Goal: Use online tool/utility: Utilize a website feature to perform a specific function

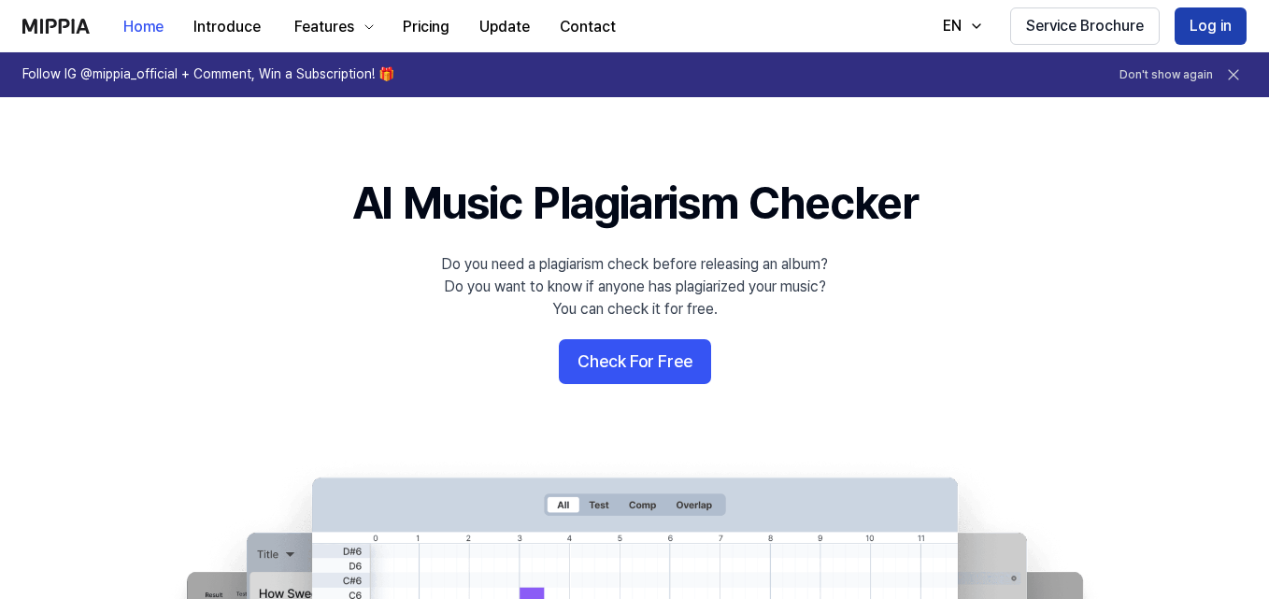
click at [1198, 30] on button "Log in" at bounding box center [1211, 25] width 72 height 37
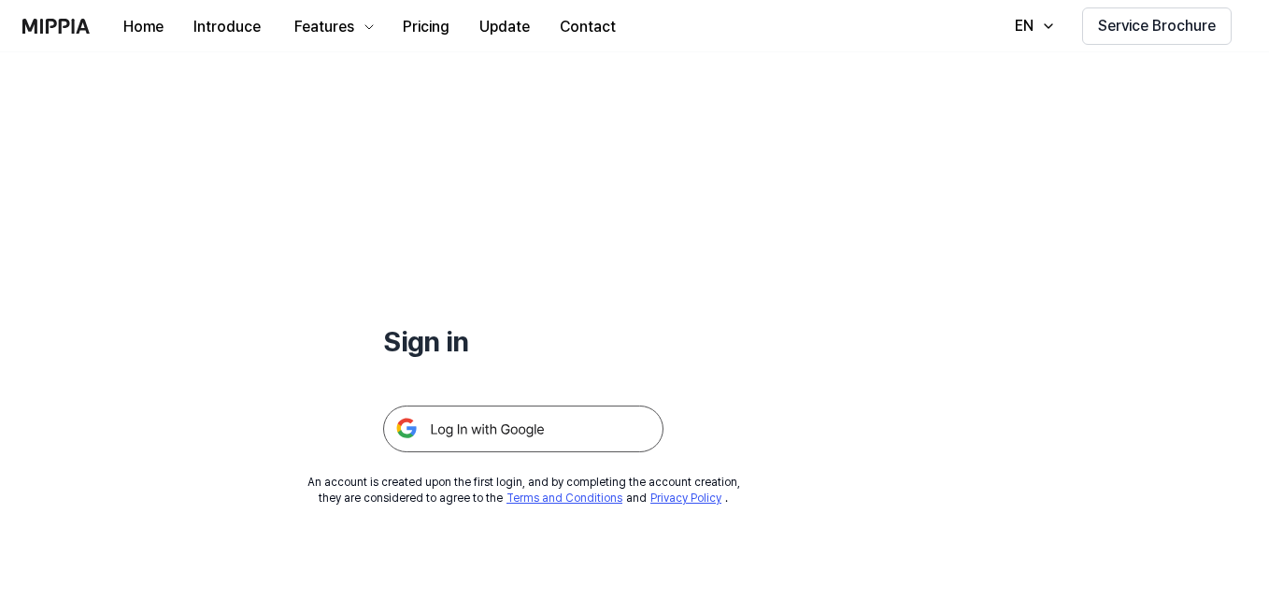
click at [596, 412] on img at bounding box center [523, 429] width 280 height 47
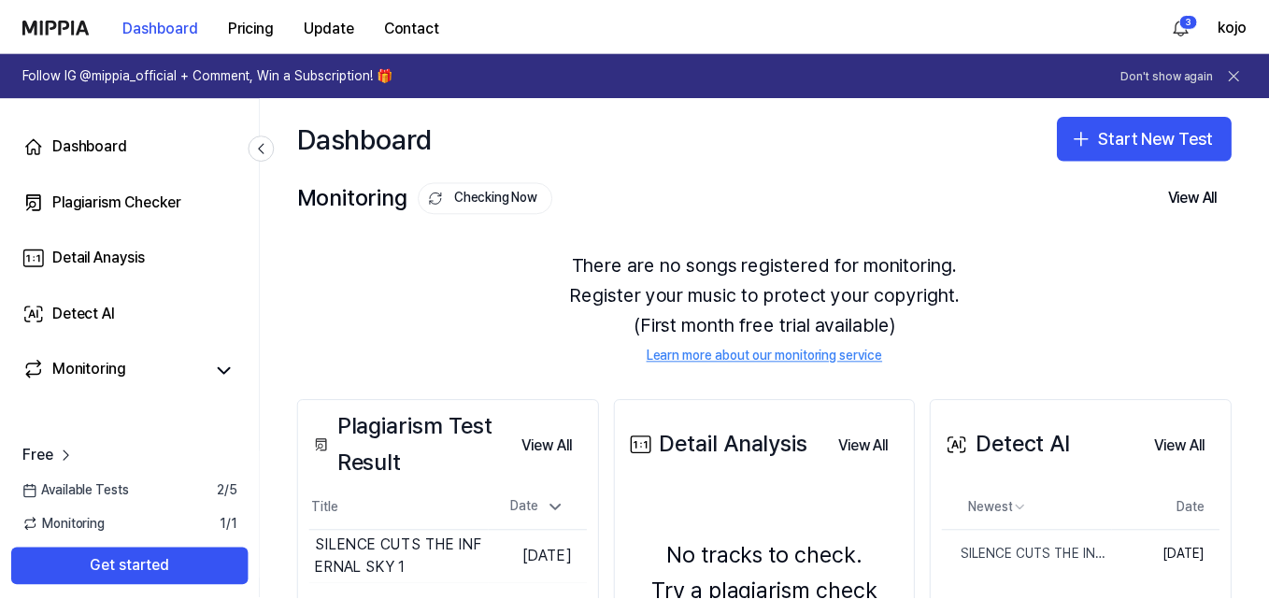
scroll to position [187, 0]
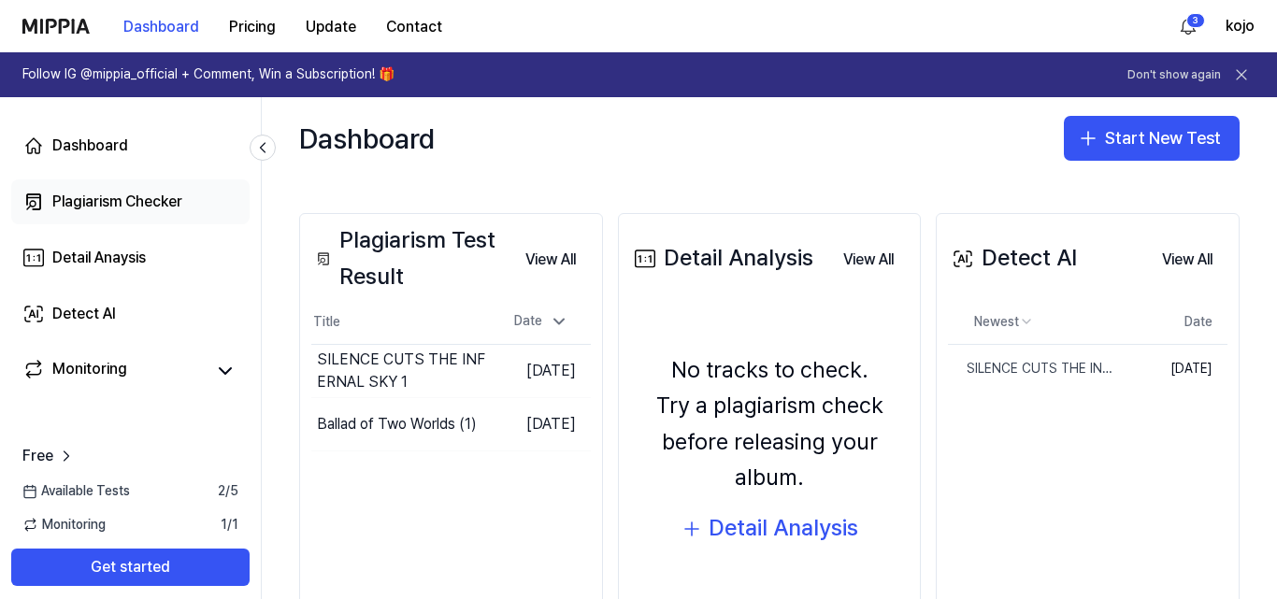
click at [101, 204] on div "Plagiarism Checker" at bounding box center [117, 202] width 130 height 22
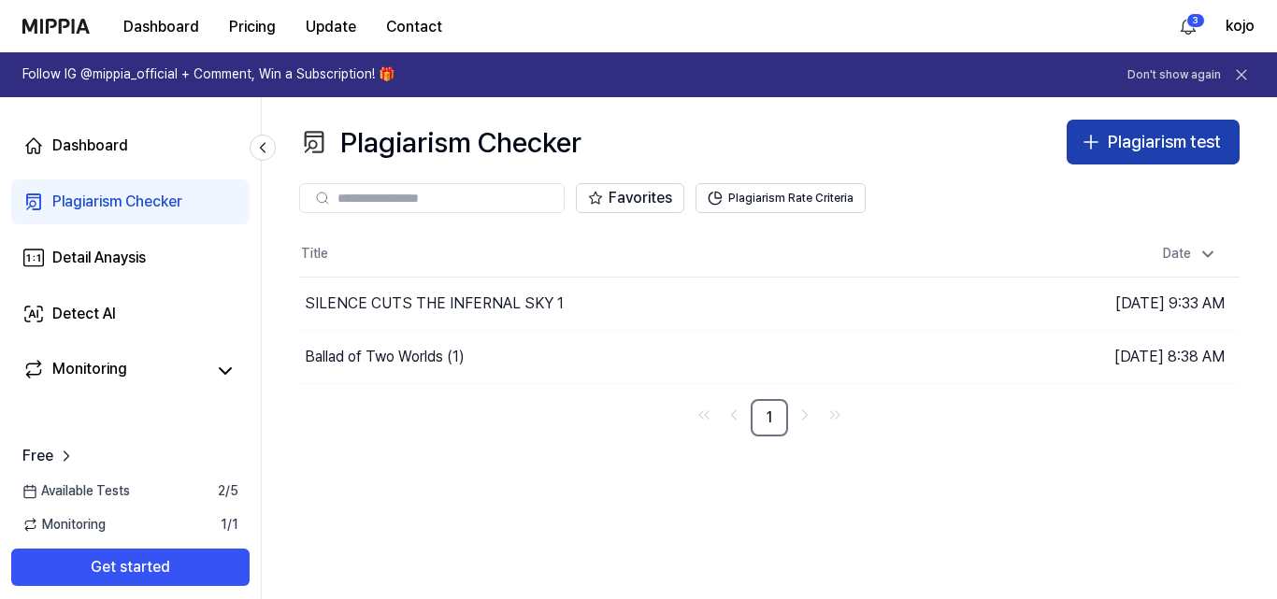
click at [1114, 138] on div "Plagiarism test" at bounding box center [1164, 142] width 113 height 27
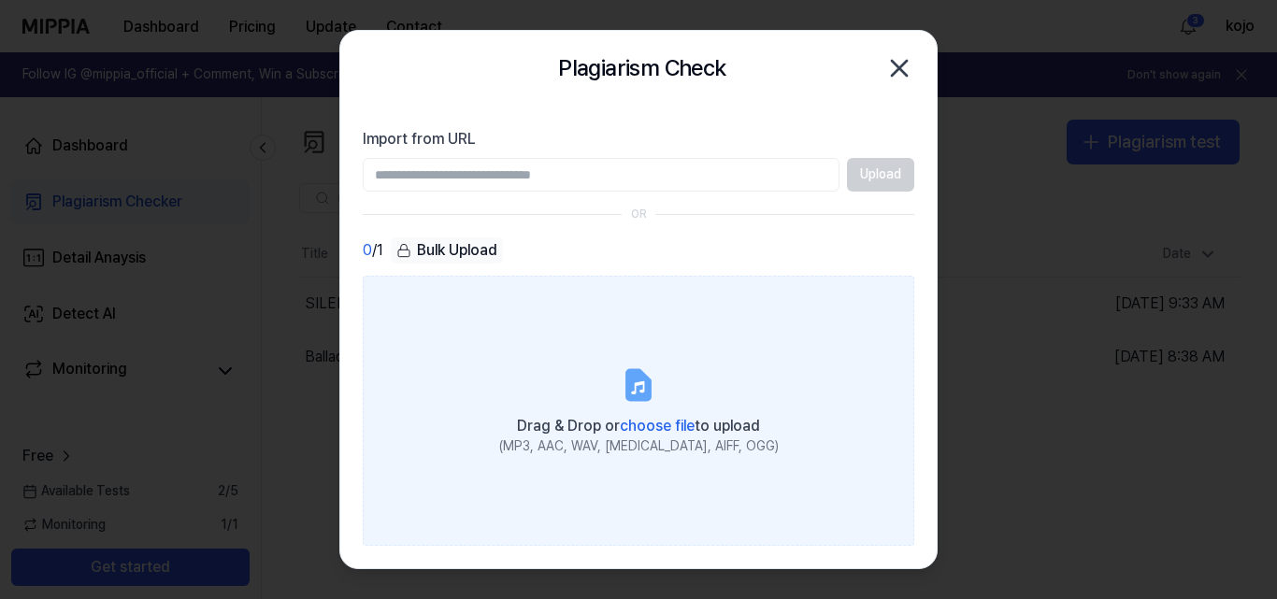
click at [647, 419] on span "choose file" at bounding box center [657, 426] width 75 height 18
click at [0, 0] on input "Drag & Drop or choose file to upload (MP3, AAC, WAV, FLAC, AIFF, OGG)" at bounding box center [0, 0] width 0 height 0
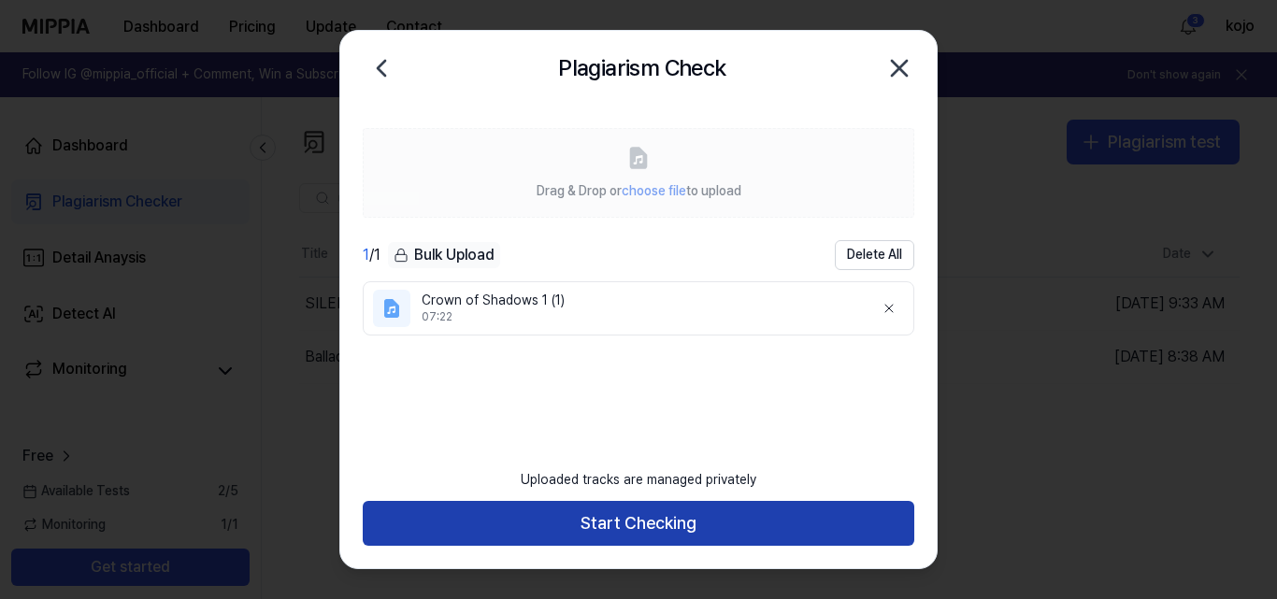
click at [673, 526] on button "Start Checking" at bounding box center [638, 523] width 551 height 45
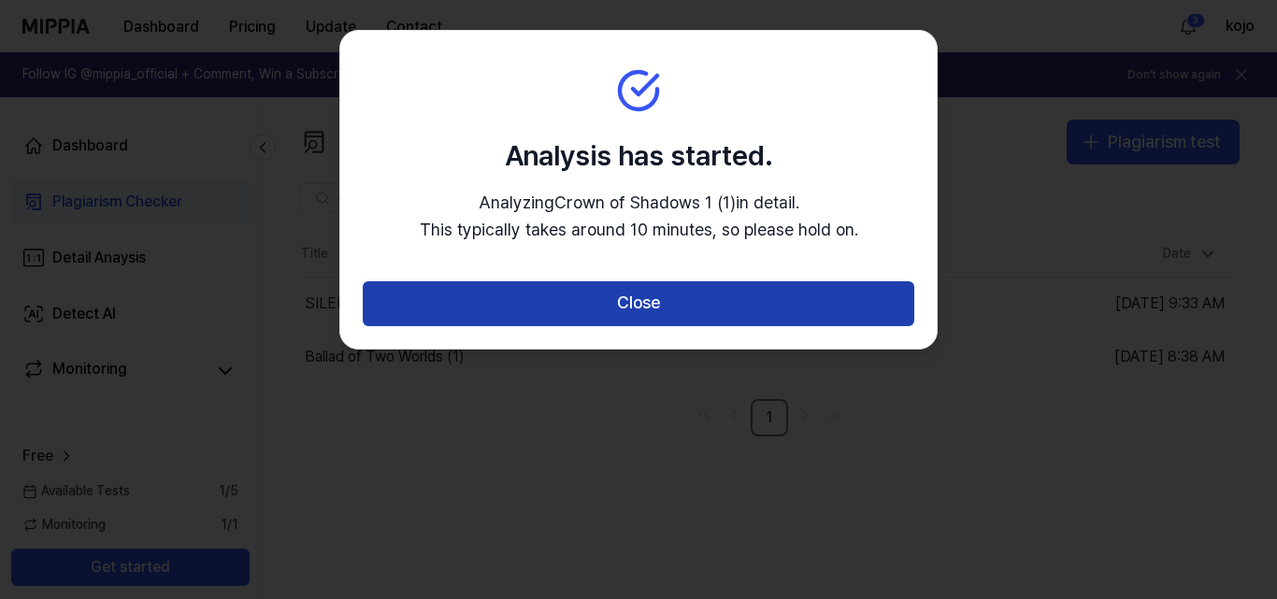
click at [665, 298] on button "Close" at bounding box center [638, 303] width 551 height 45
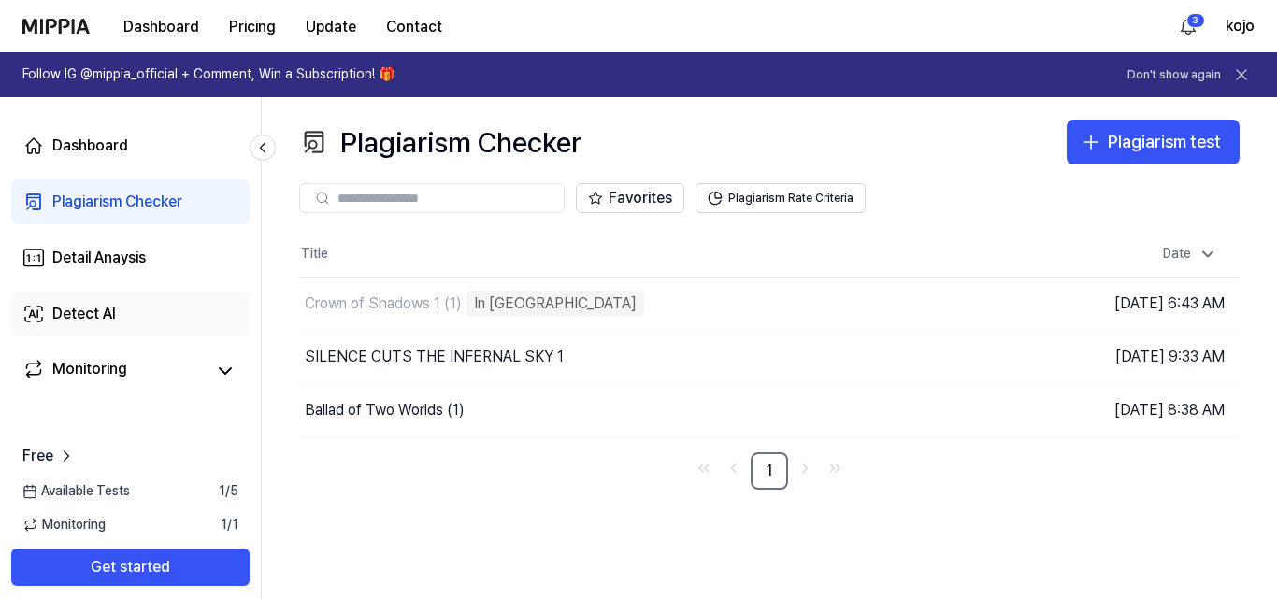
click at [55, 315] on div "Detect AI" at bounding box center [84, 314] width 64 height 22
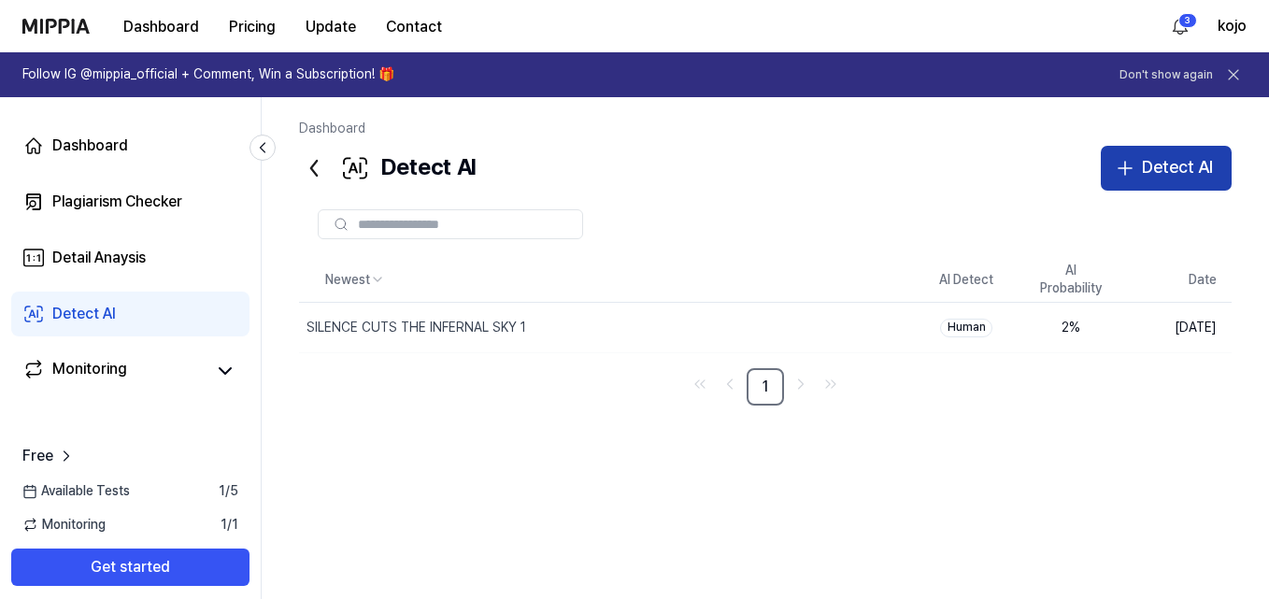
click at [1155, 162] on div "Detect AI" at bounding box center [1177, 167] width 71 height 27
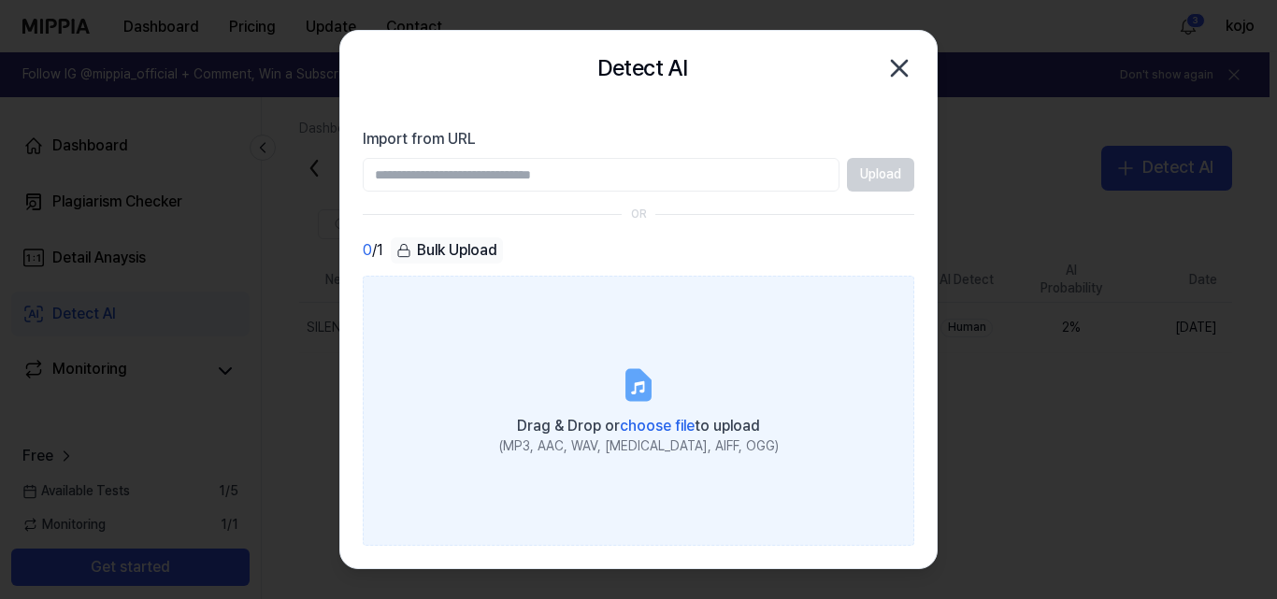
click at [651, 424] on span "choose file" at bounding box center [657, 426] width 75 height 18
click at [0, 0] on input "Drag & Drop or choose file to upload (MP3, AAC, WAV, FLAC, AIFF, OGG)" at bounding box center [0, 0] width 0 height 0
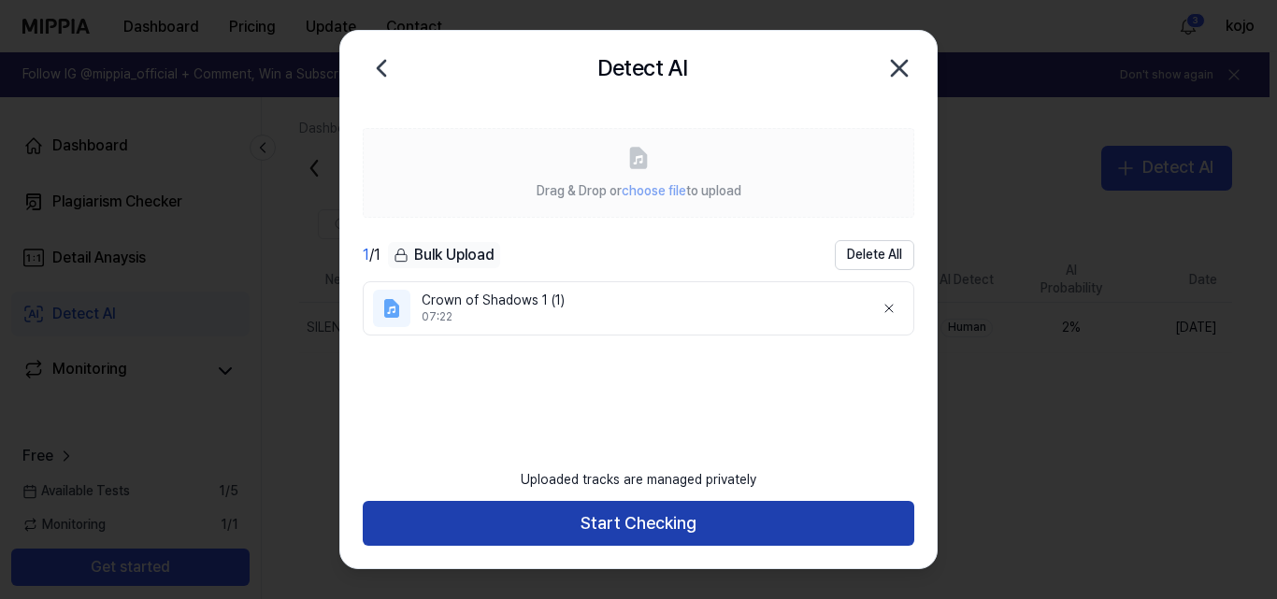
click at [673, 527] on button "Start Checking" at bounding box center [638, 523] width 551 height 45
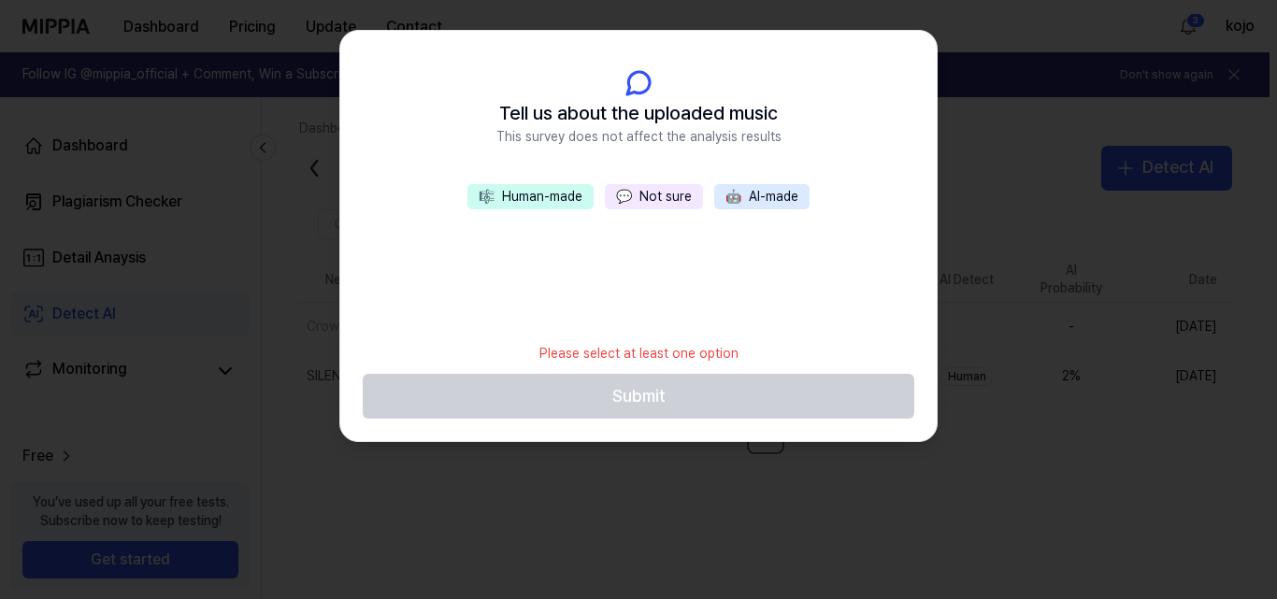
click at [750, 199] on button "🤖 AI-made" at bounding box center [761, 197] width 95 height 26
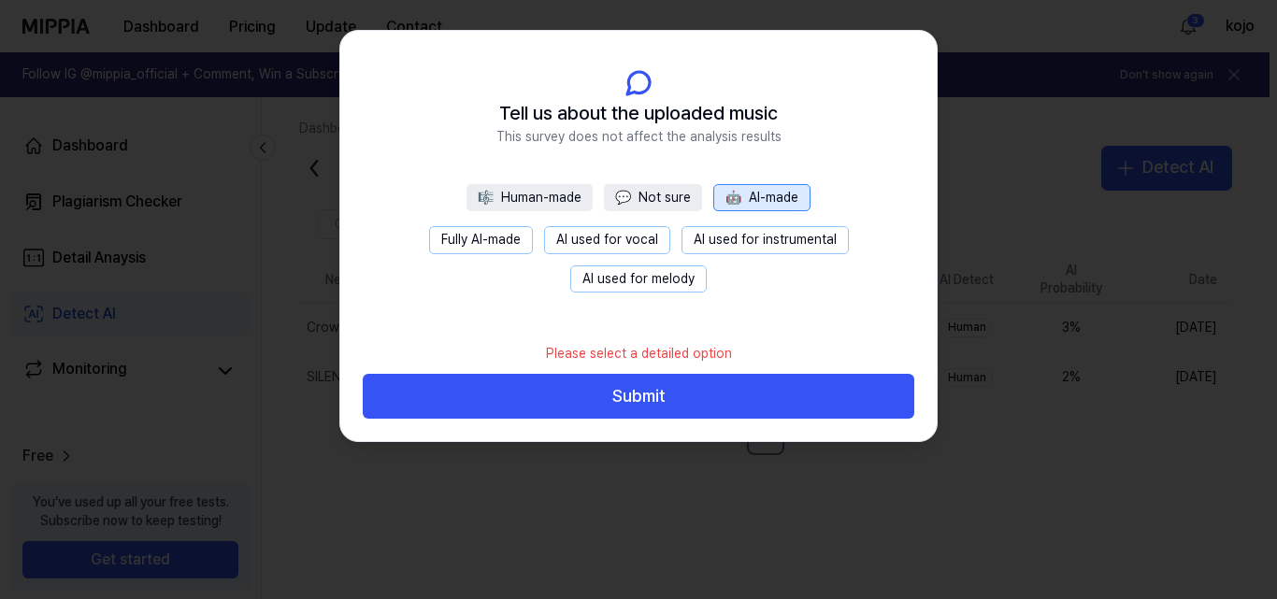
click at [543, 190] on button "🎼 Human-made" at bounding box center [529, 198] width 126 height 28
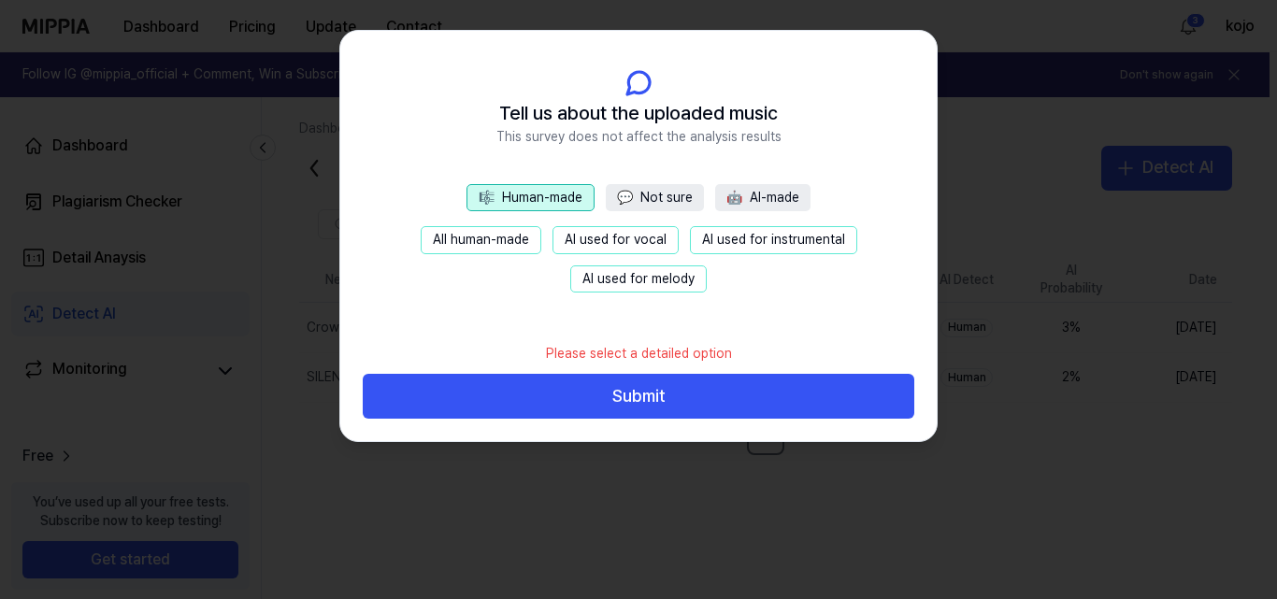
click at [622, 238] on button "AI used for vocal" at bounding box center [615, 240] width 126 height 28
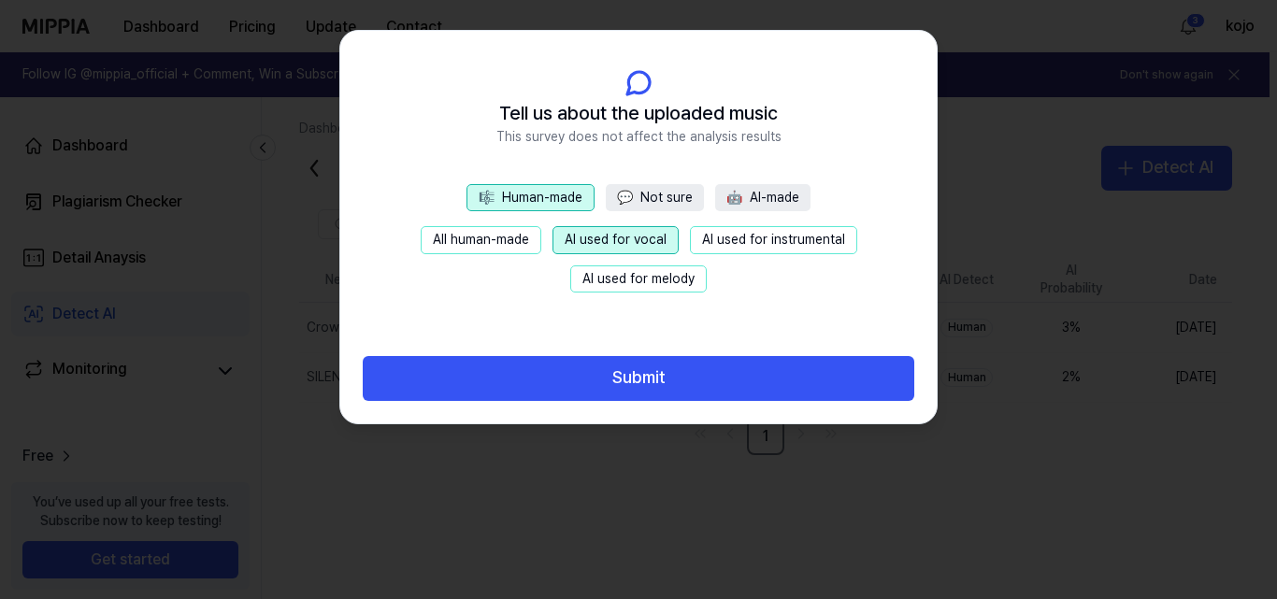
click at [726, 246] on button "AI used for instrumental" at bounding box center [773, 240] width 167 height 28
click at [667, 279] on button "AI used for melody" at bounding box center [638, 279] width 136 height 28
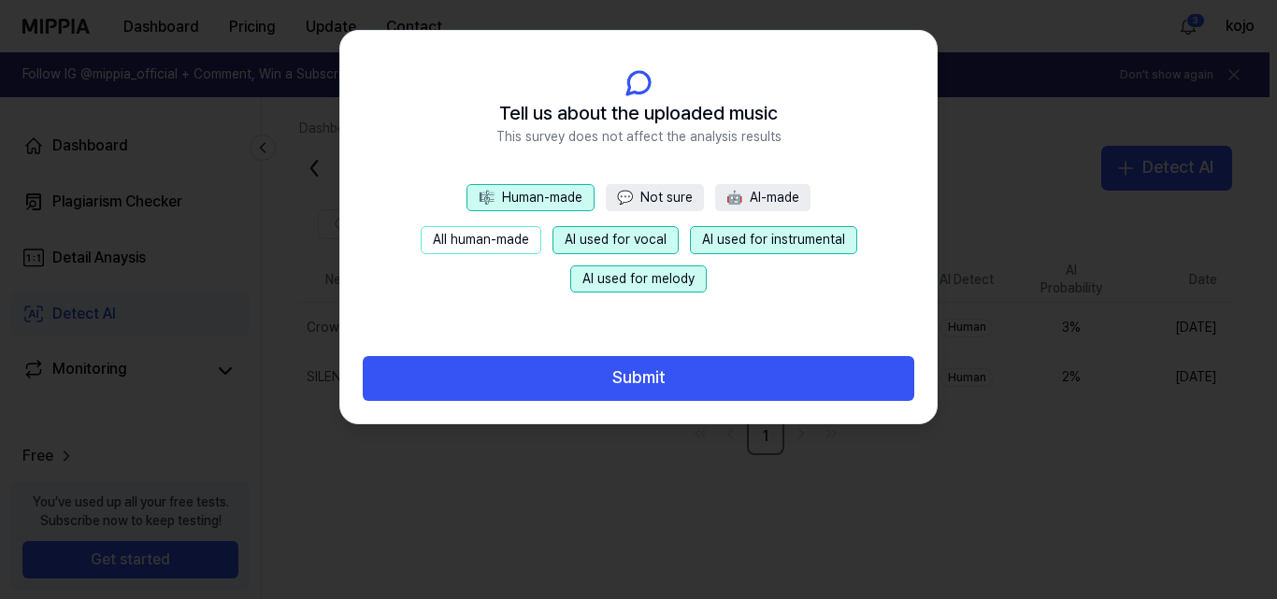
click at [498, 240] on button "All human-made" at bounding box center [481, 240] width 121 height 28
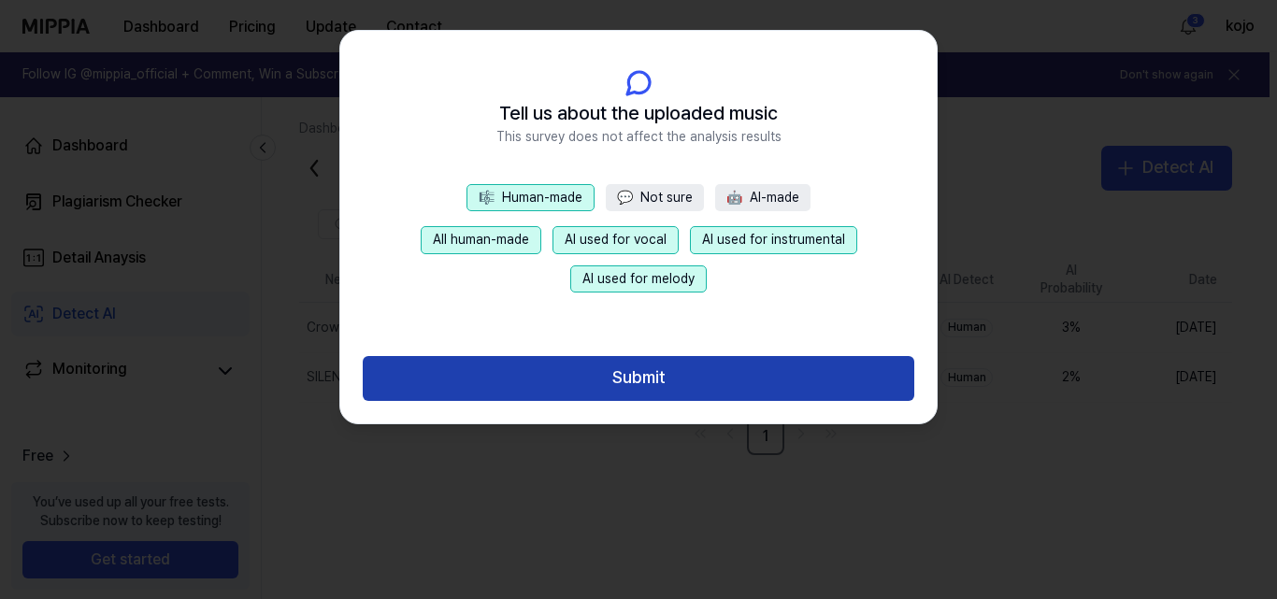
click at [643, 378] on button "Submit" at bounding box center [638, 378] width 551 height 45
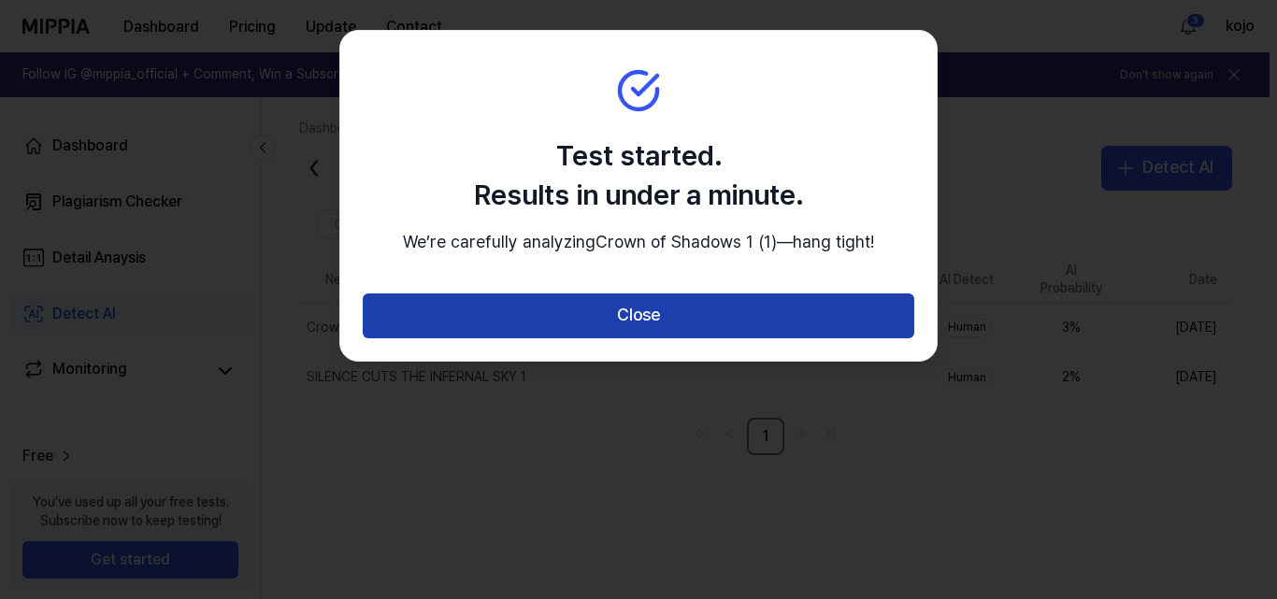
click at [637, 337] on button "Close" at bounding box center [638, 315] width 551 height 45
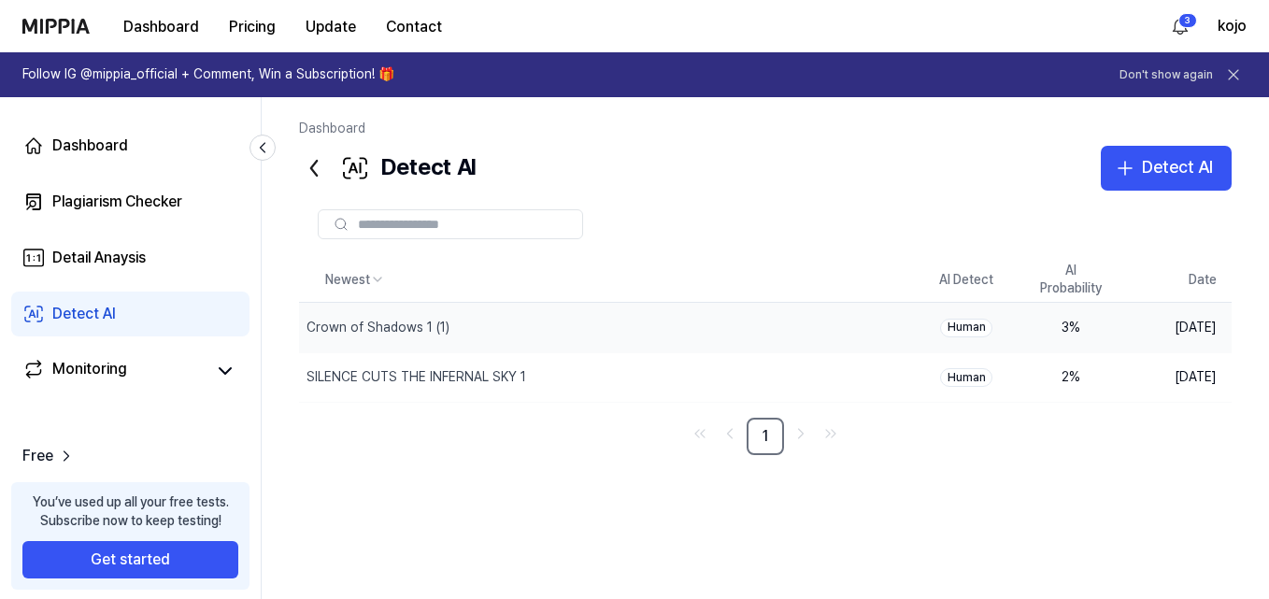
click at [970, 328] on div "Human" at bounding box center [966, 328] width 52 height 19
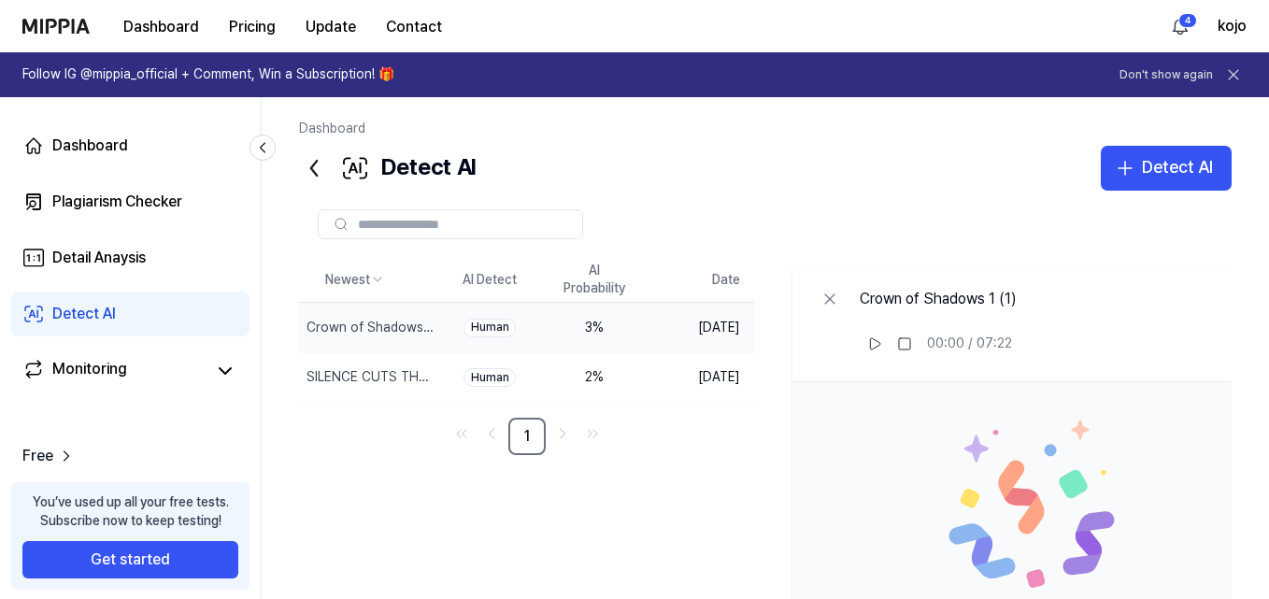
click at [713, 188] on div "Detect AI Detect AI" at bounding box center [765, 168] width 933 height 45
click at [111, 202] on div "Plagiarism Checker" at bounding box center [117, 202] width 130 height 22
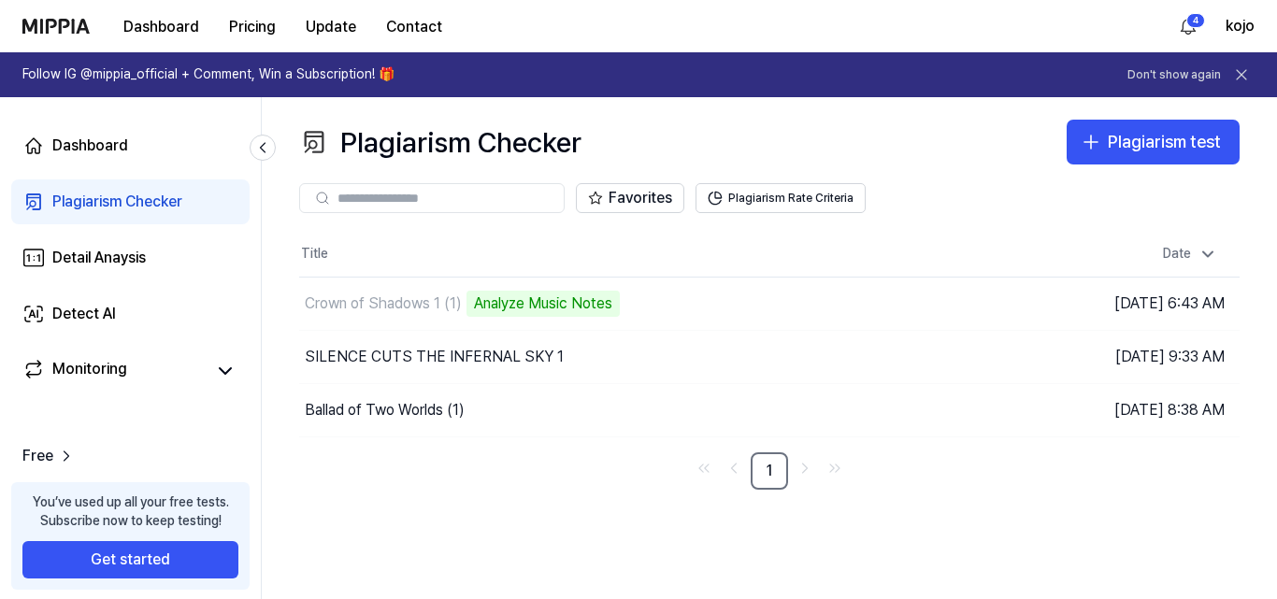
click at [371, 79] on h1 "Follow IG @mippia_official + Comment, Win a Subscription! 🎁" at bounding box center [208, 74] width 372 height 19
click at [112, 367] on div "Monitoring" at bounding box center [89, 371] width 75 height 26
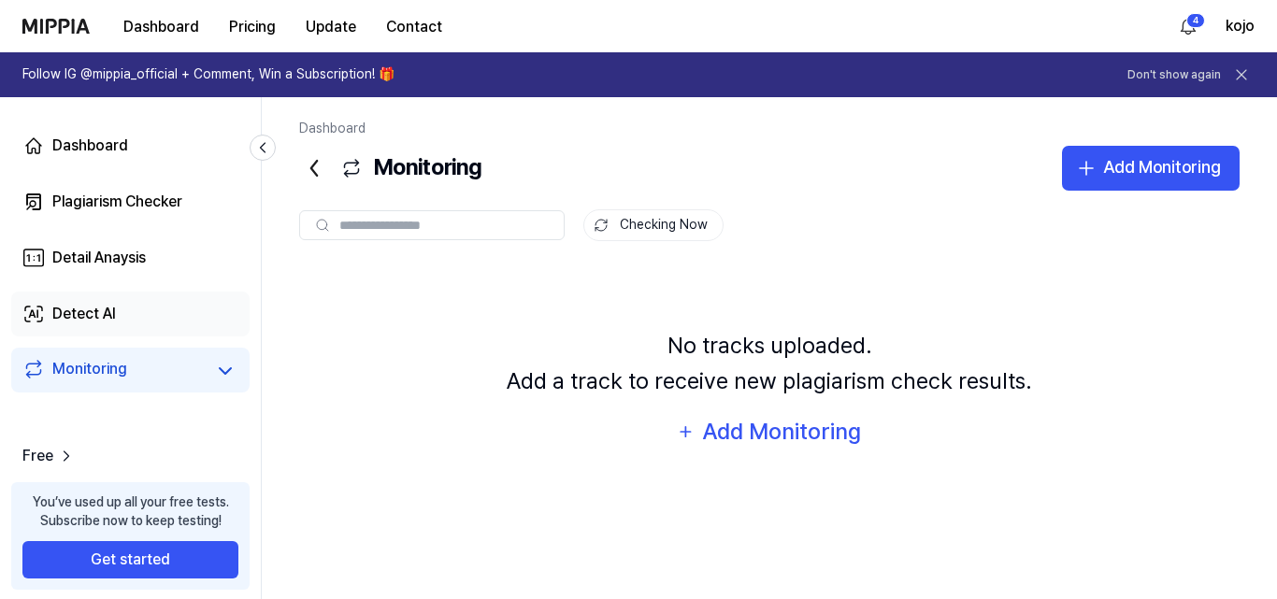
click at [83, 317] on div "Detect AI" at bounding box center [84, 314] width 64 height 22
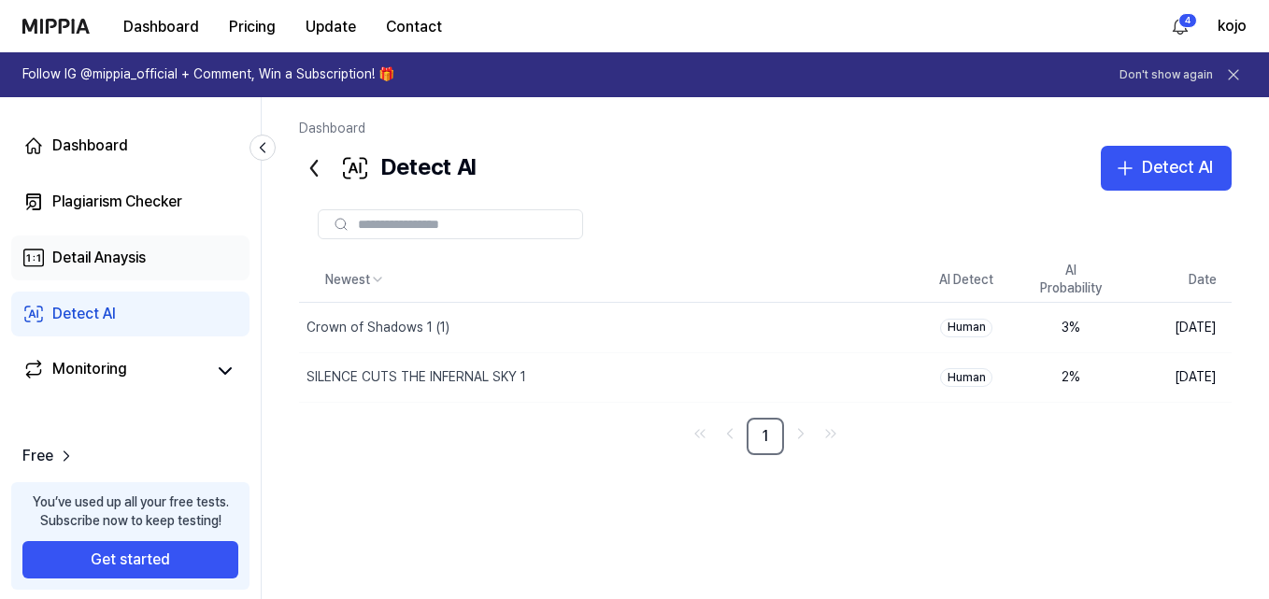
click at [97, 268] on div "Detail Anaysis" at bounding box center [98, 258] width 93 height 22
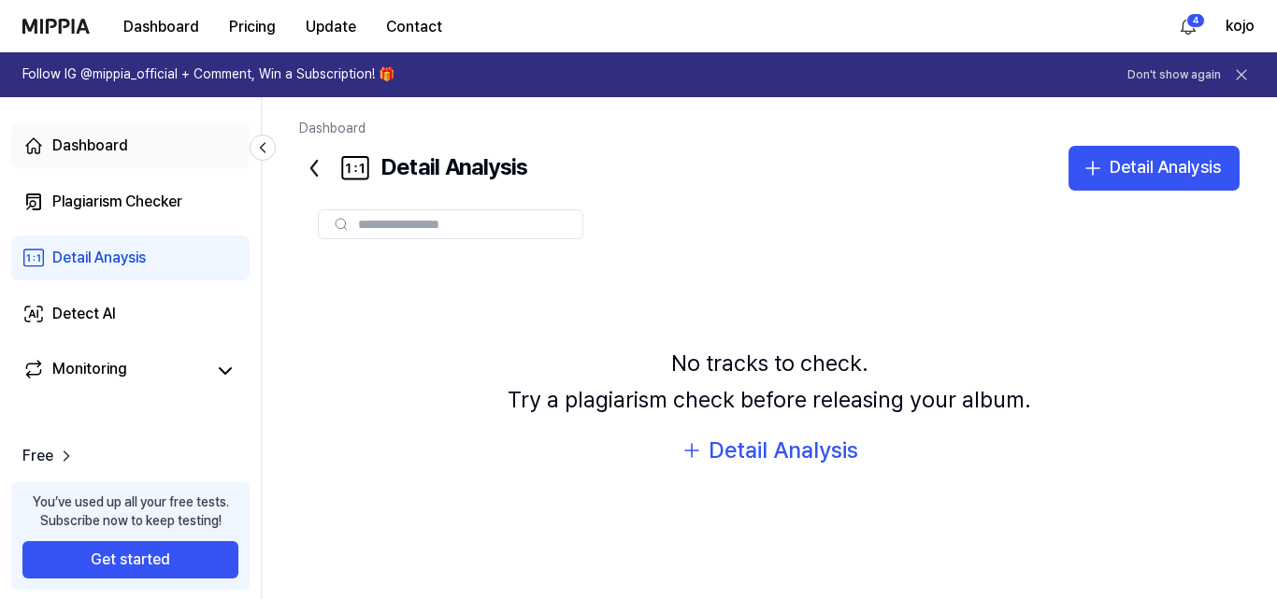
click at [94, 148] on div "Dashboard" at bounding box center [90, 146] width 76 height 22
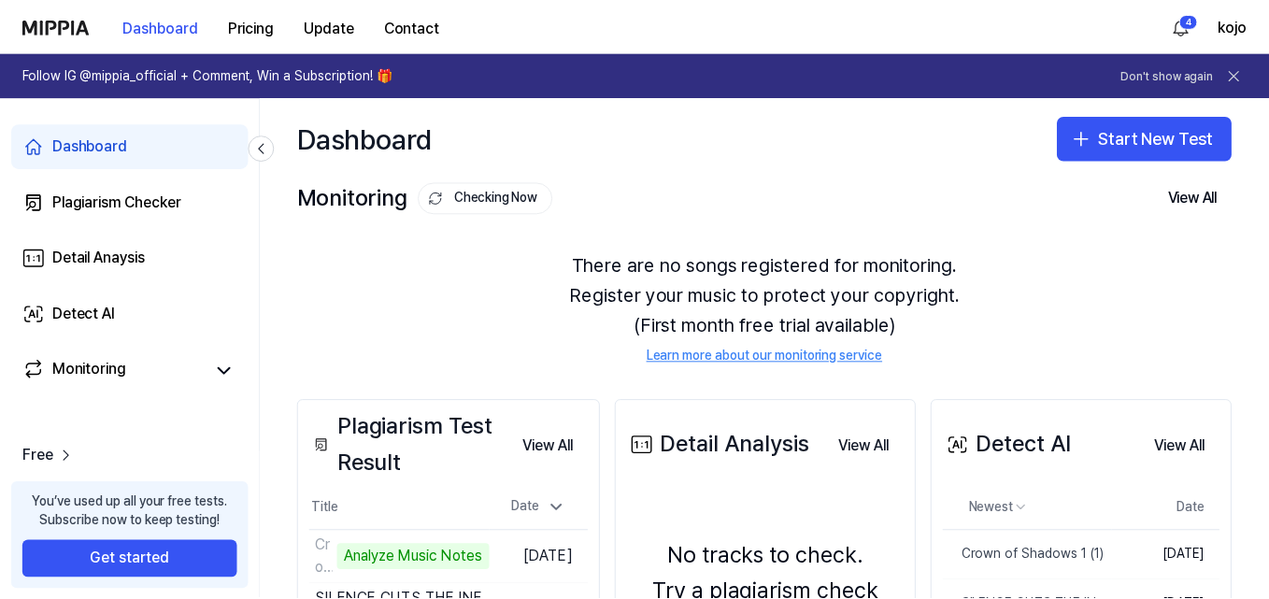
scroll to position [248, 0]
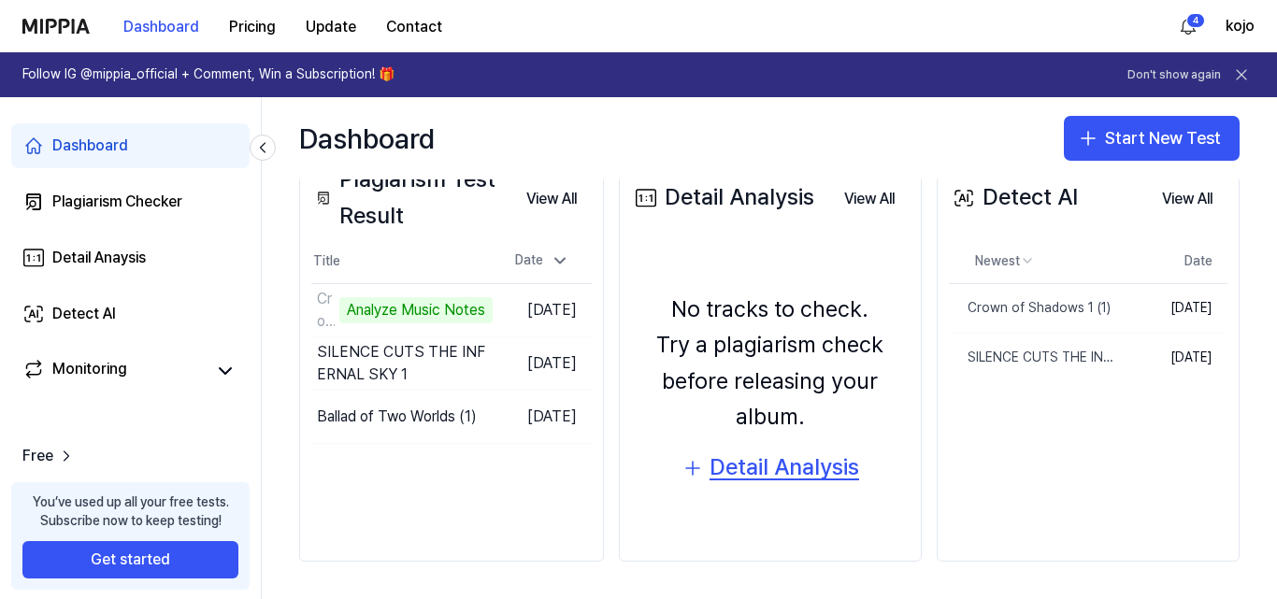
click at [771, 467] on div "Detail Analysis" at bounding box center [784, 468] width 150 height 36
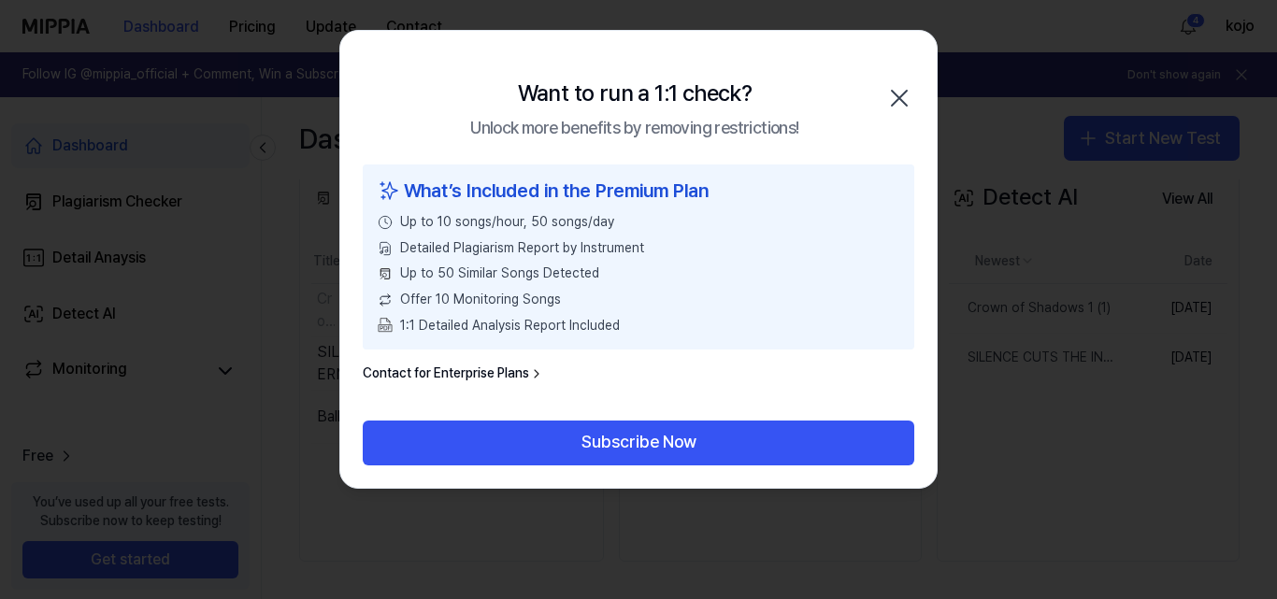
click at [903, 99] on icon "button" at bounding box center [899, 98] width 30 height 30
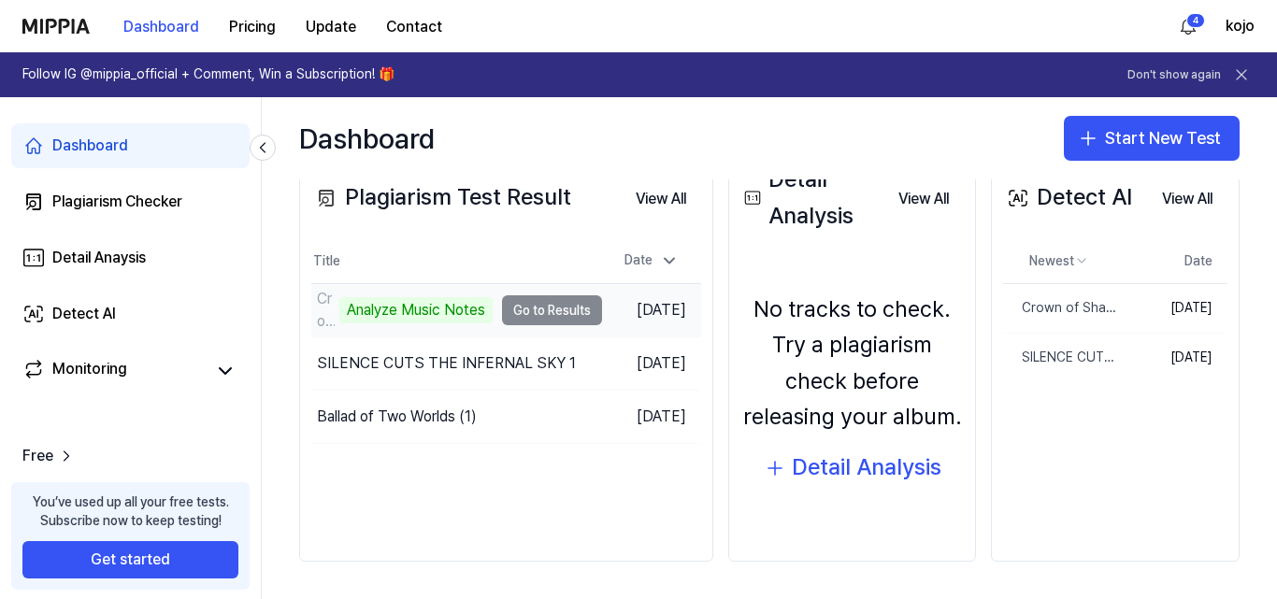
click at [542, 307] on td "Crown of Shadows 1 (1) Analyze Music Notes Go to Results" at bounding box center [456, 310] width 291 height 52
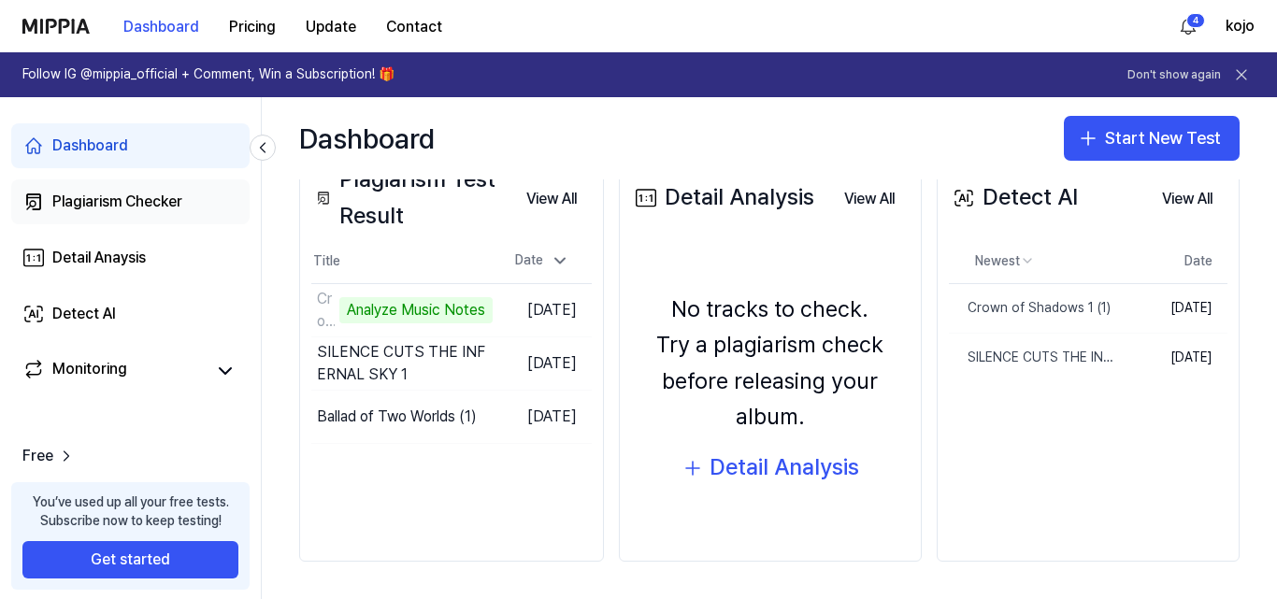
click at [94, 196] on div "Plagiarism Checker" at bounding box center [117, 202] width 130 height 22
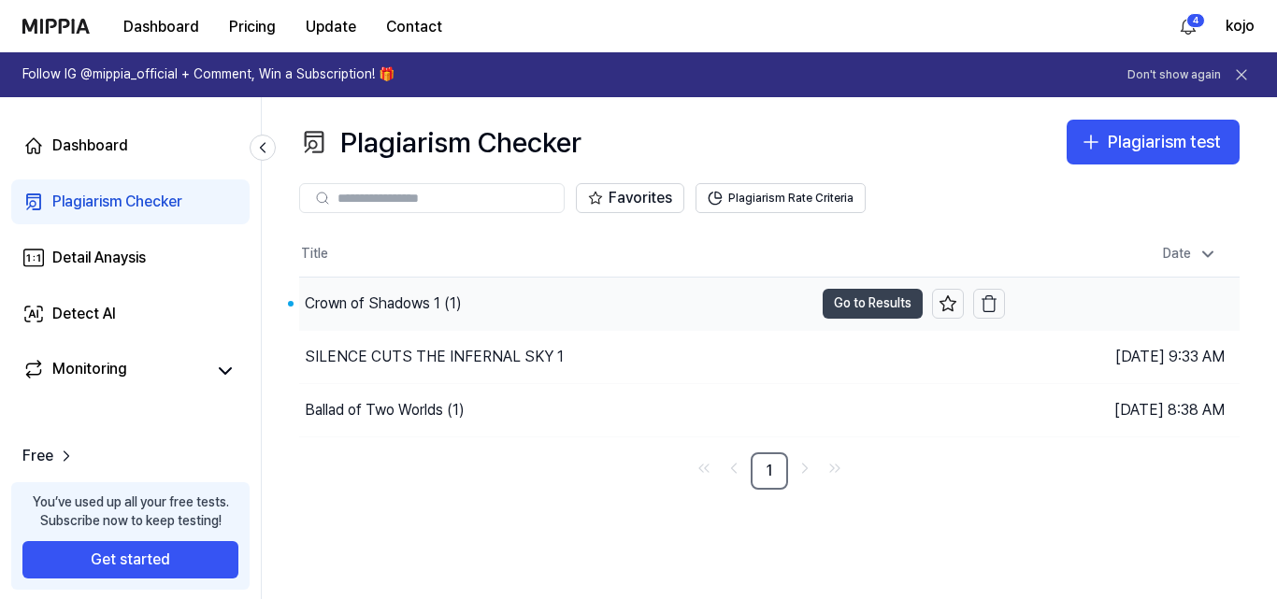
click at [844, 304] on button "Go to Results" at bounding box center [872, 304] width 100 height 30
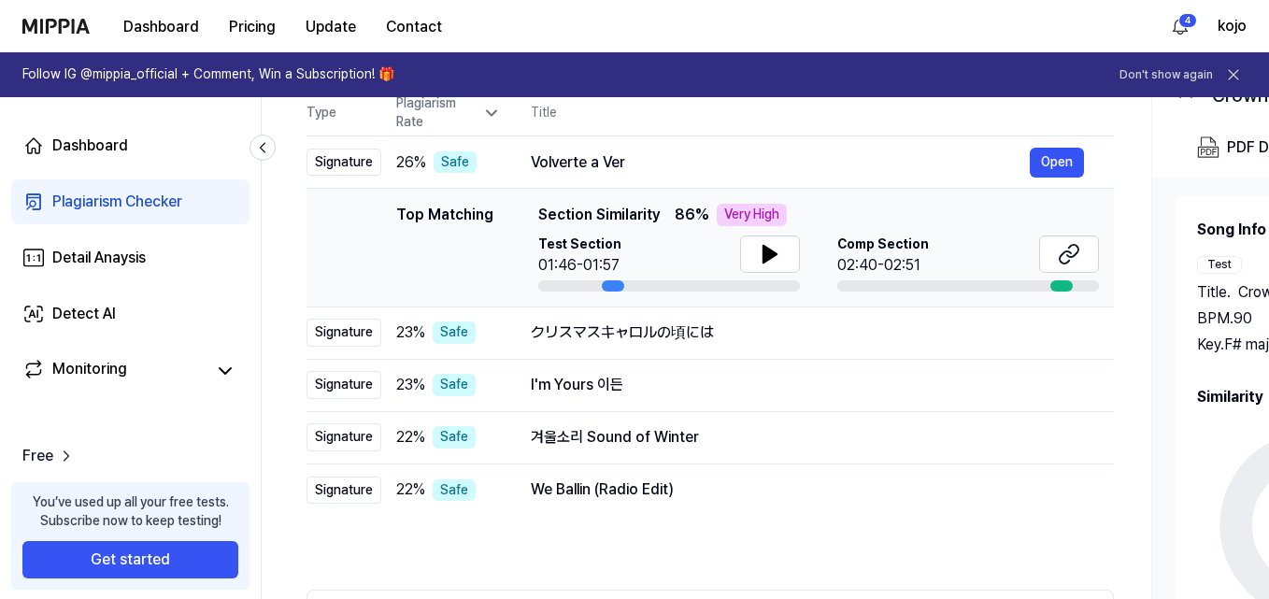
scroll to position [107, 0]
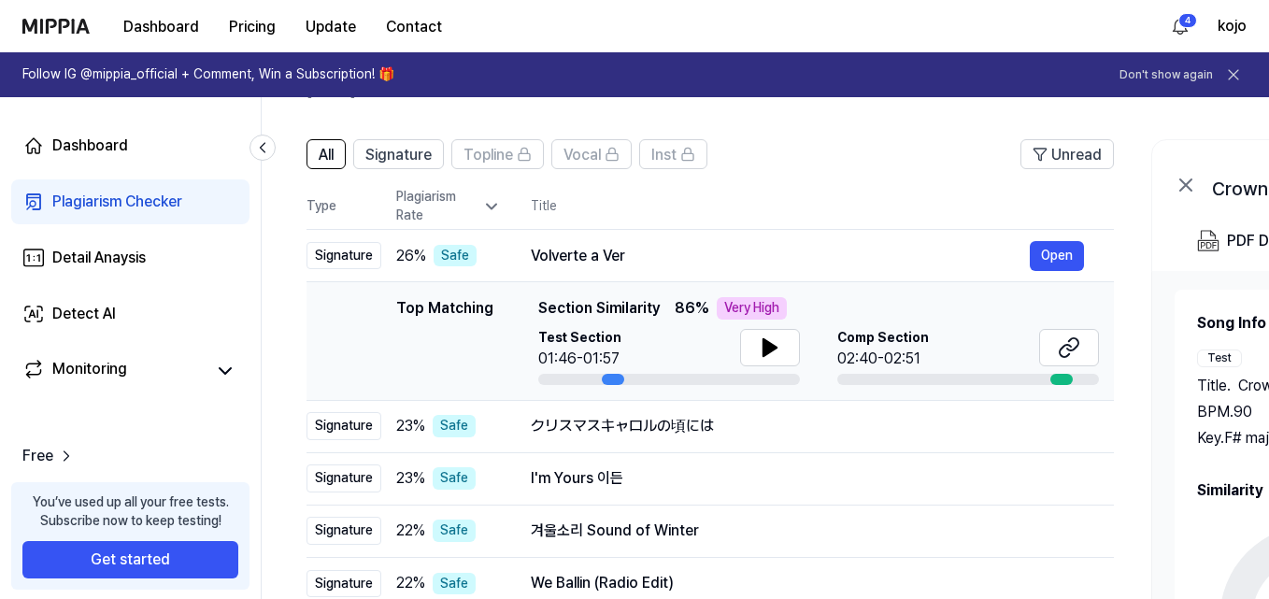
click at [616, 308] on span "Section Similarity" at bounding box center [599, 308] width 122 height 22
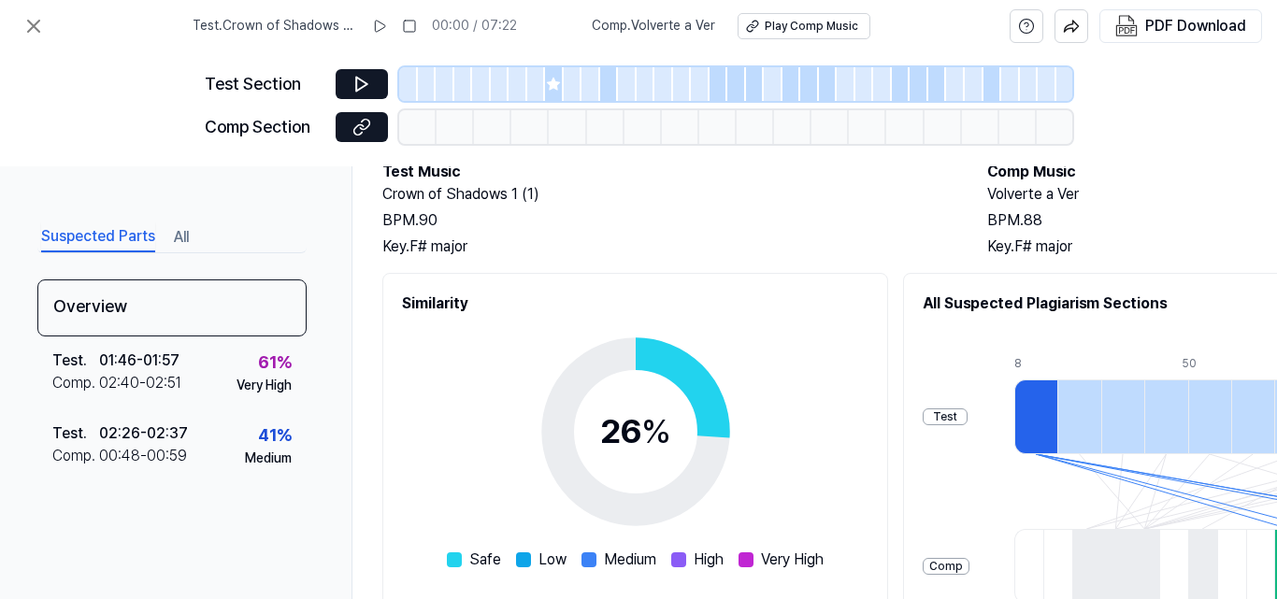
scroll to position [0, 0]
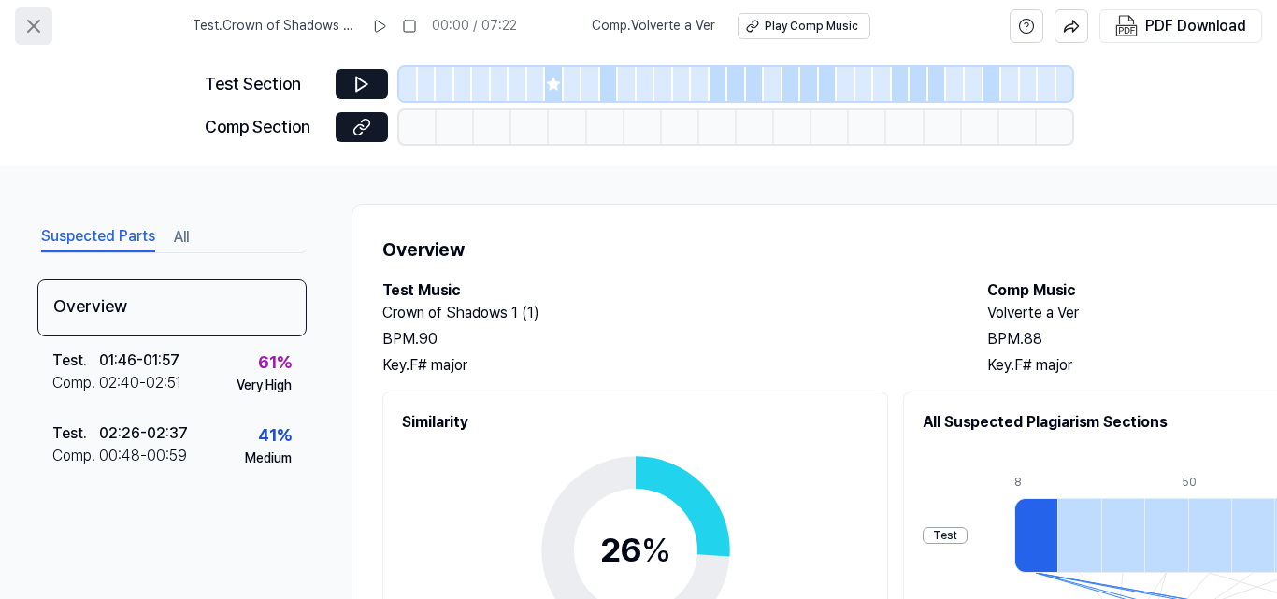
click at [34, 35] on icon at bounding box center [33, 26] width 22 height 22
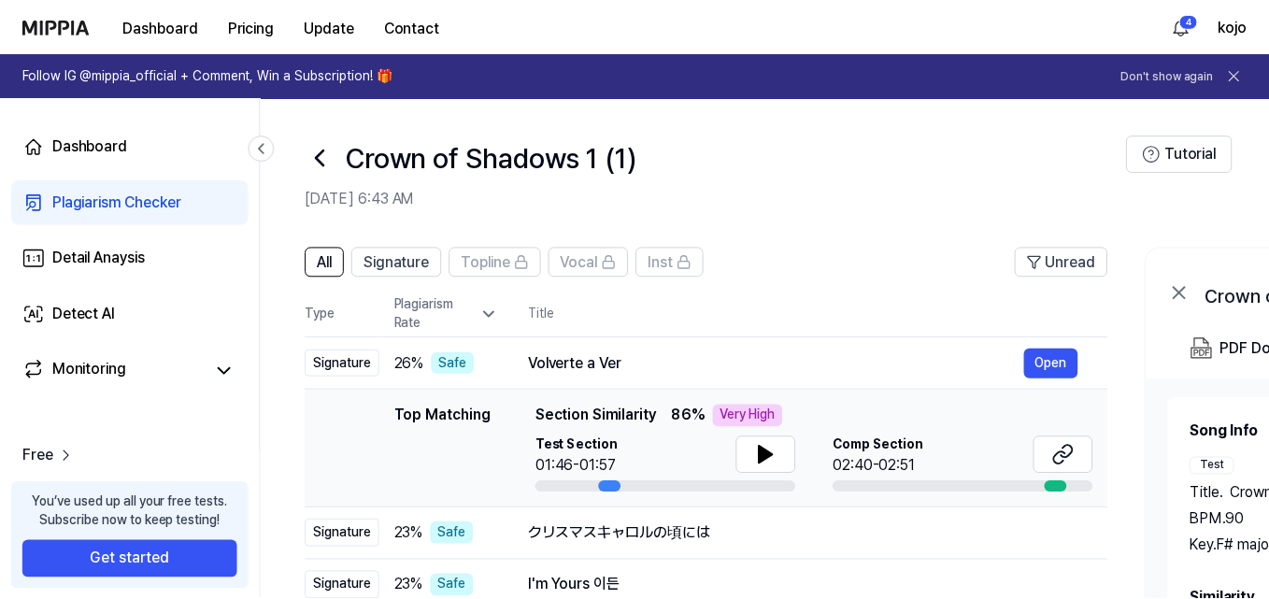
scroll to position [107, 0]
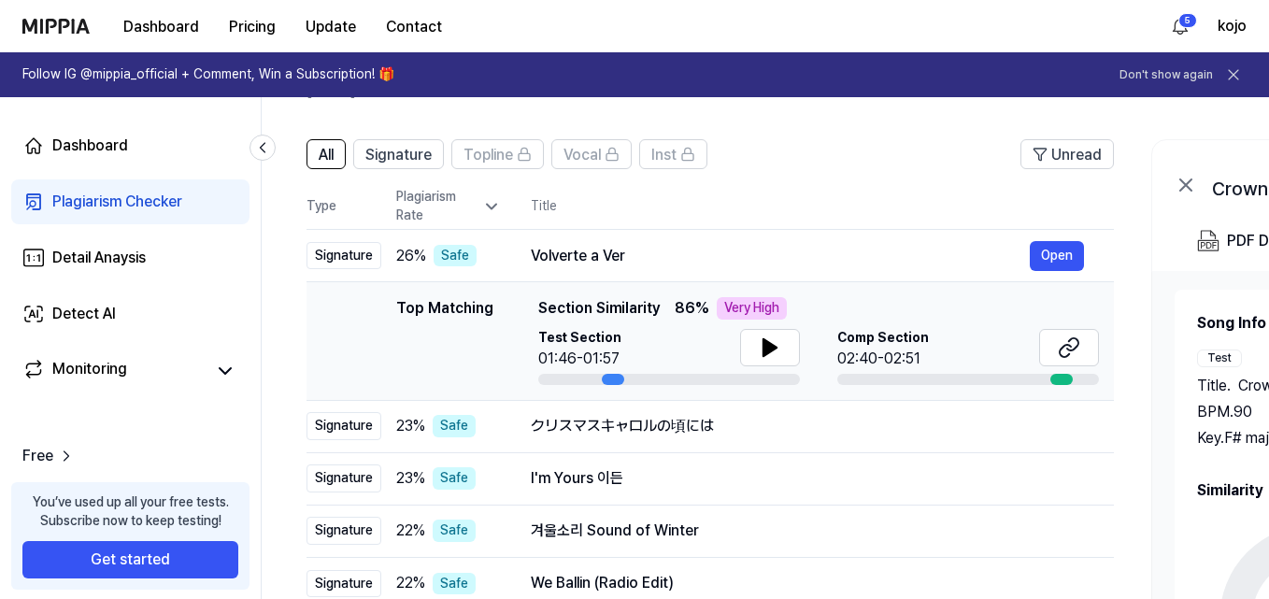
click at [731, 302] on div "Very High" at bounding box center [752, 308] width 70 height 22
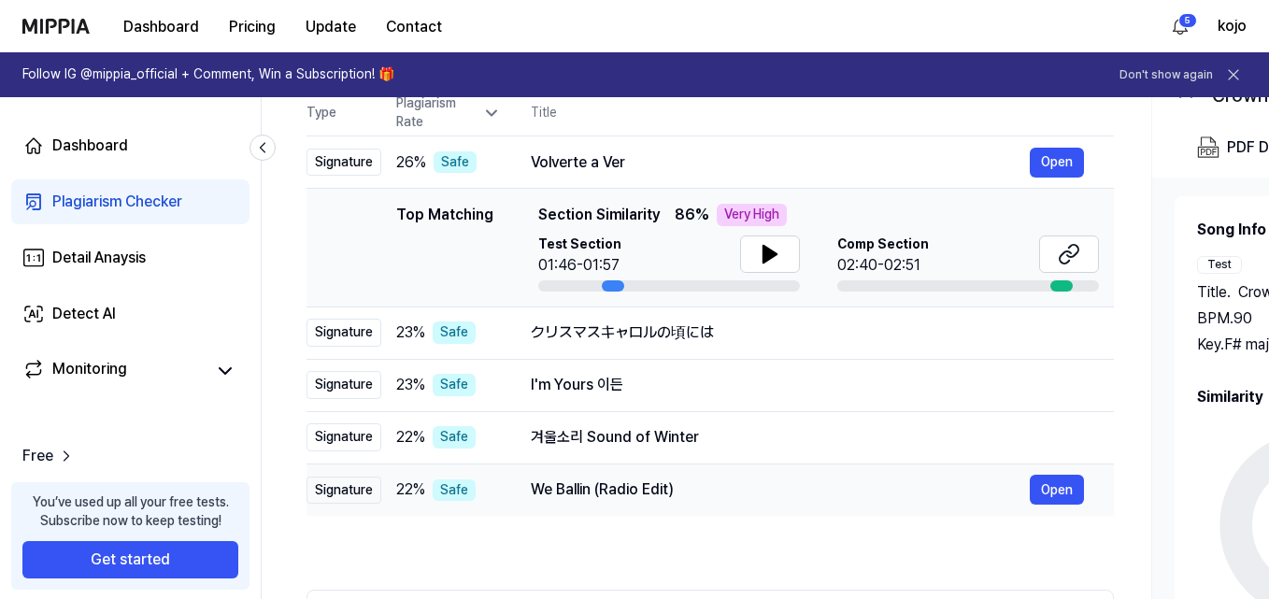
scroll to position [388, 0]
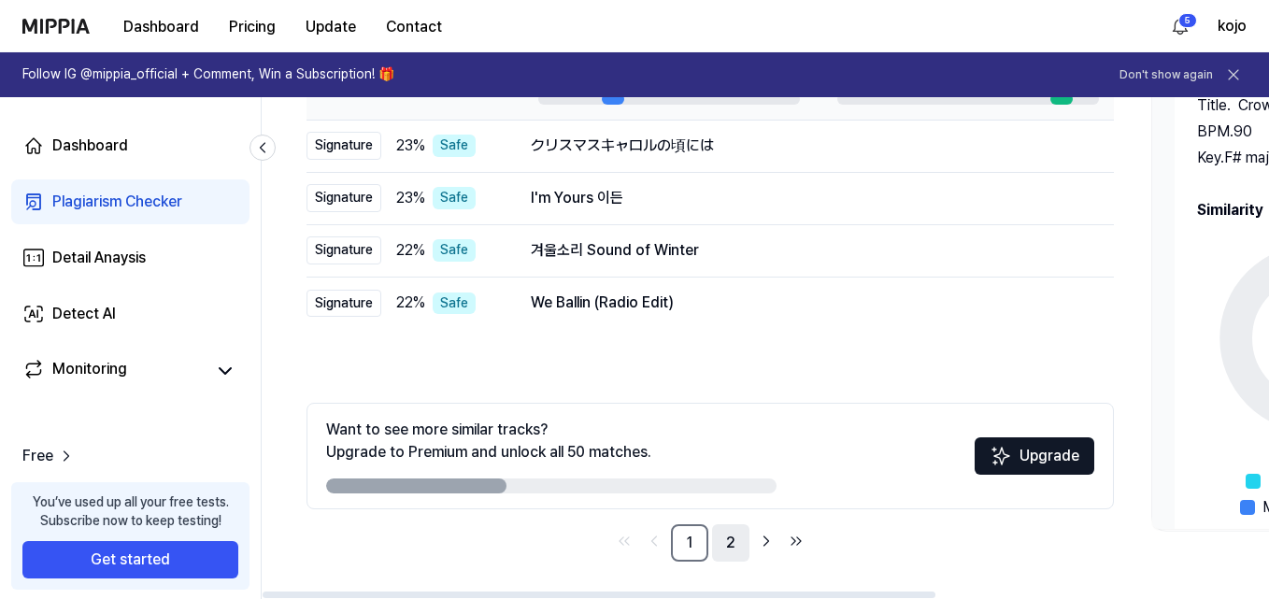
click at [732, 546] on link "2" at bounding box center [730, 542] width 37 height 37
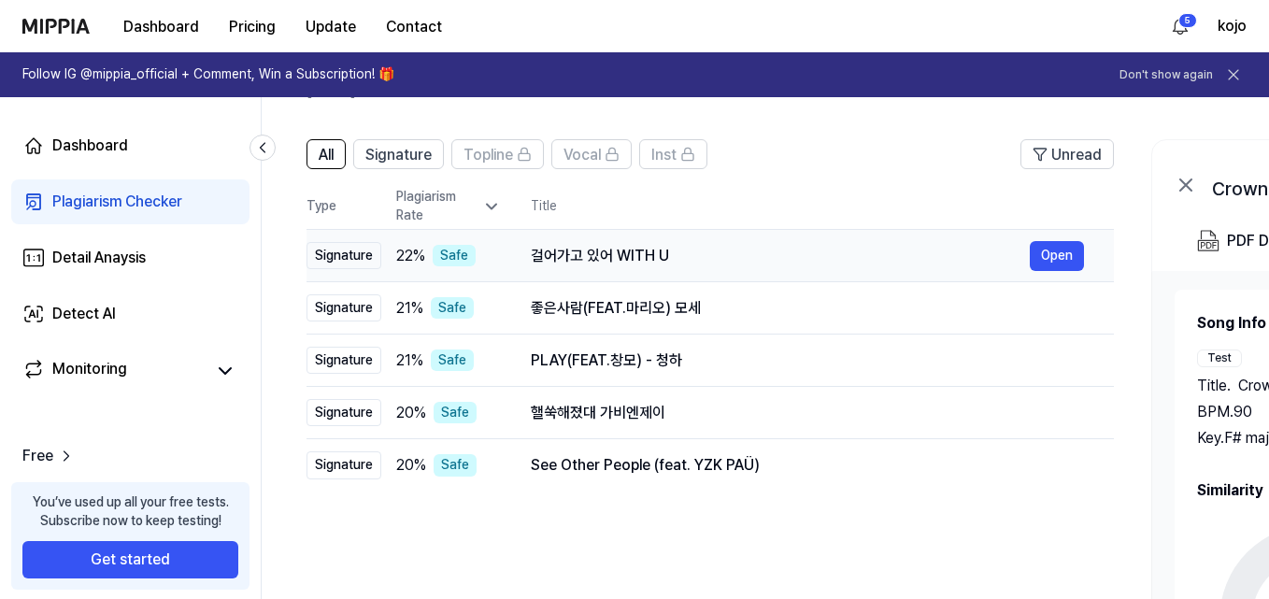
scroll to position [0, 0]
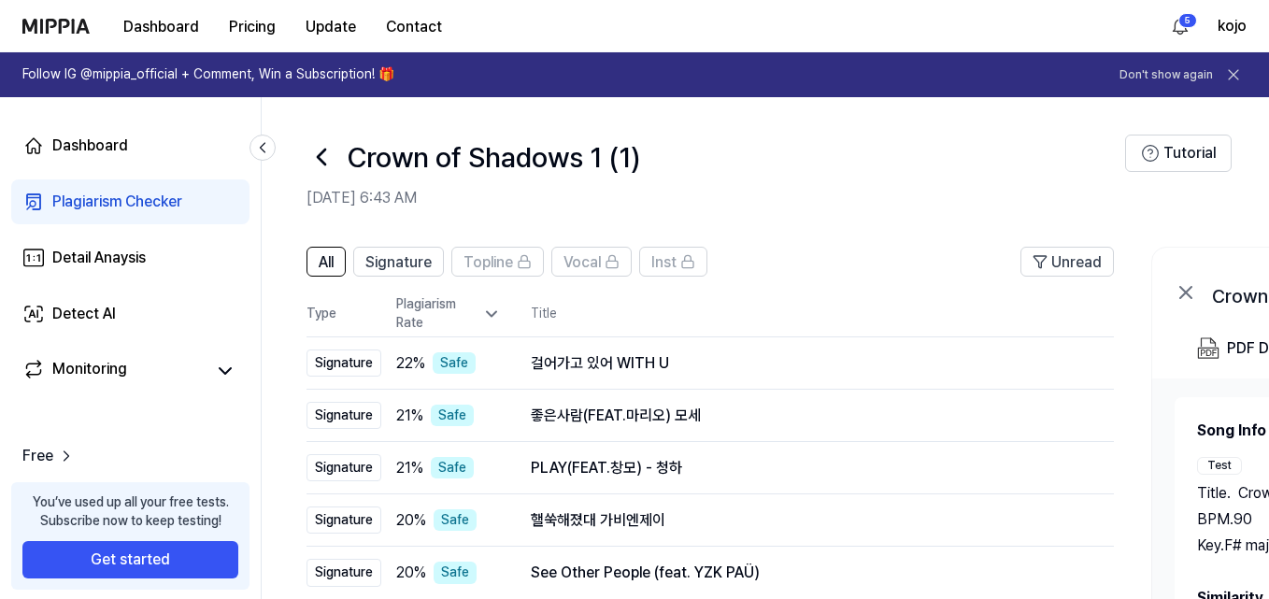
click at [121, 198] on div "Plagiarism Checker" at bounding box center [117, 202] width 130 height 22
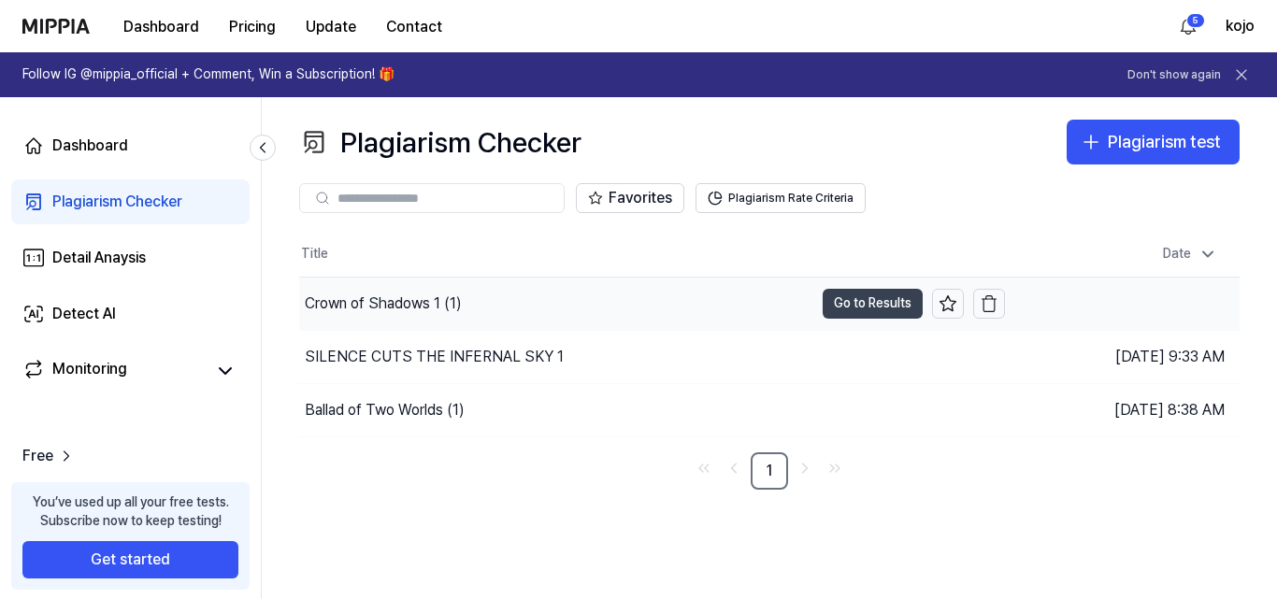
click at [859, 294] on button "Go to Results" at bounding box center [872, 304] width 100 height 30
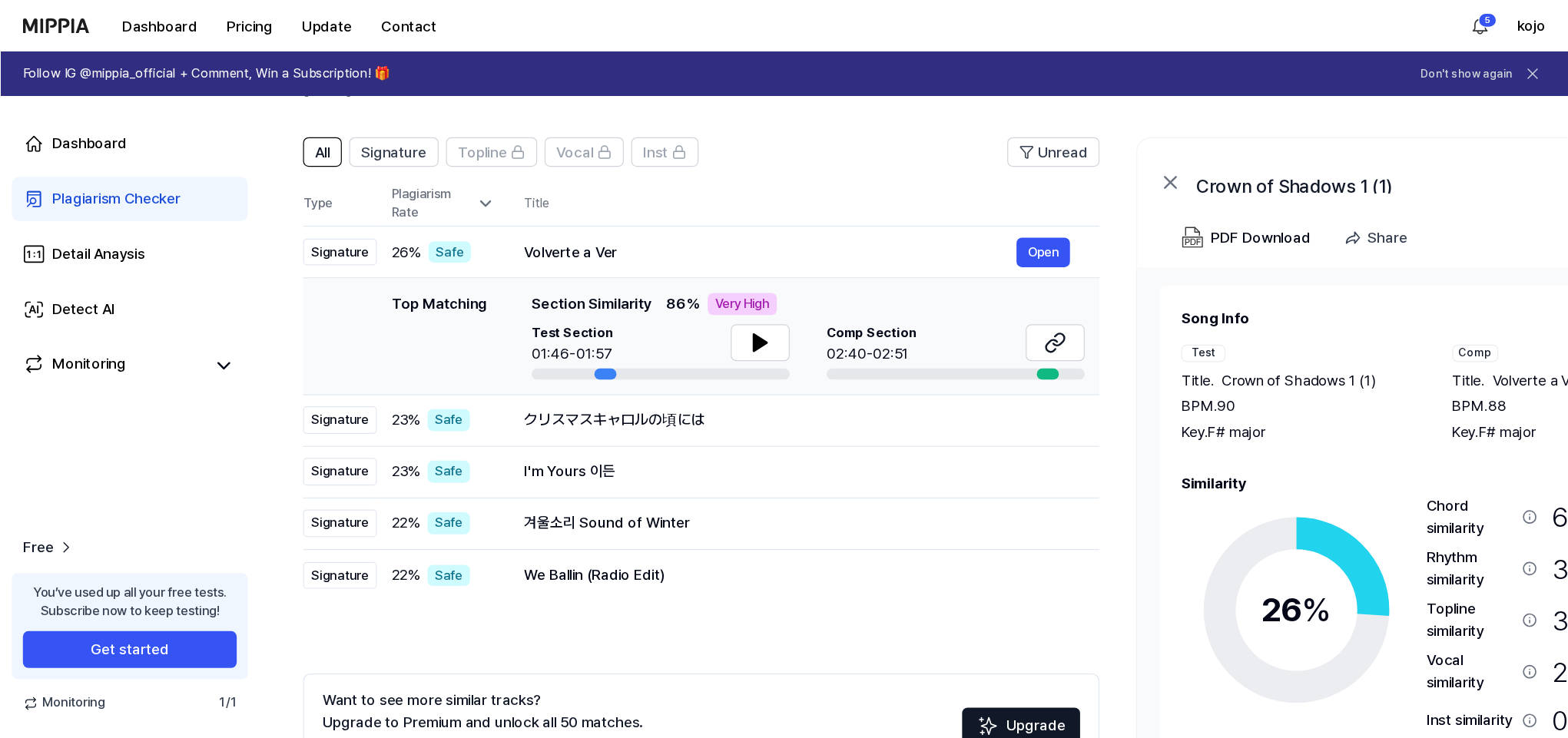
scroll to position [72, 0]
